Goal: Task Accomplishment & Management: Use online tool/utility

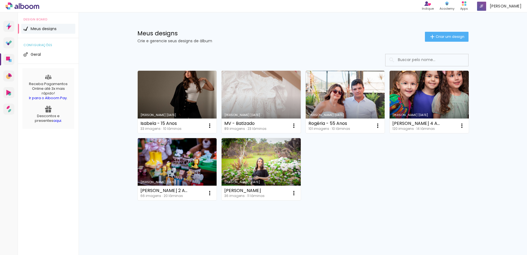
click at [272, 104] on link "Criado em [DATE]" at bounding box center [261, 102] width 79 height 62
